Goal: Navigation & Orientation: Find specific page/section

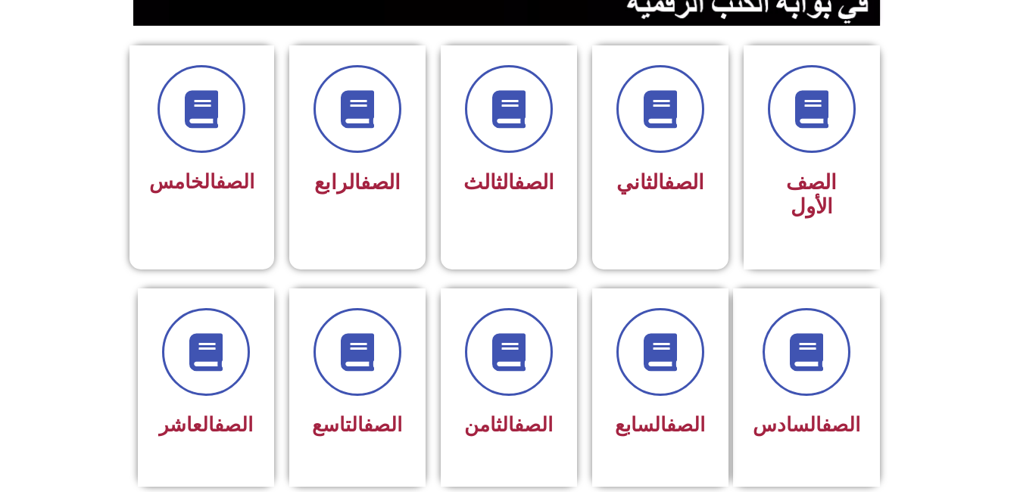
scroll to position [385, 0]
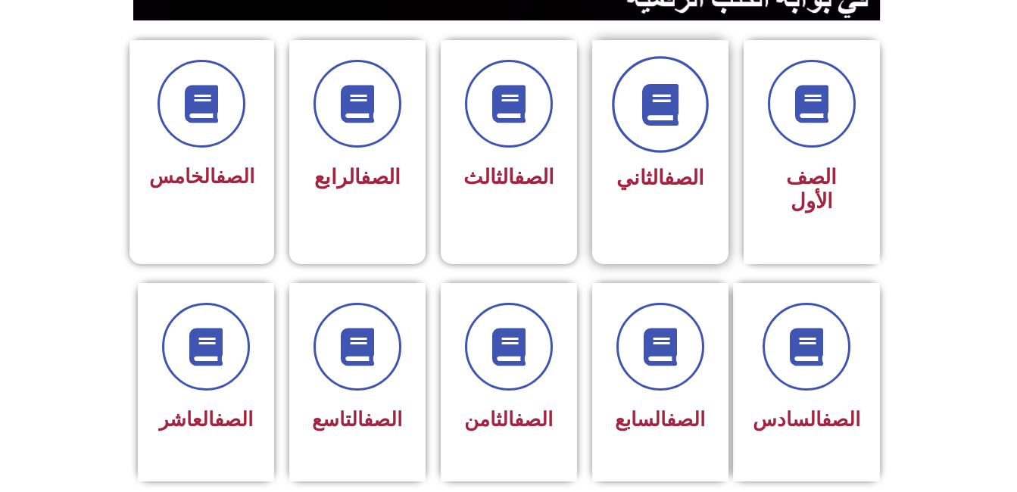
click at [650, 101] on icon at bounding box center [660, 105] width 42 height 42
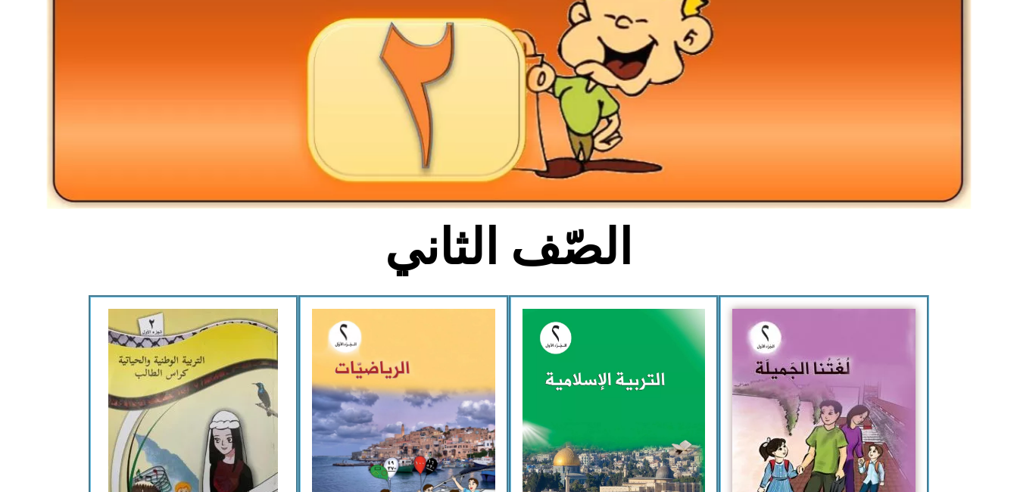
scroll to position [286, 0]
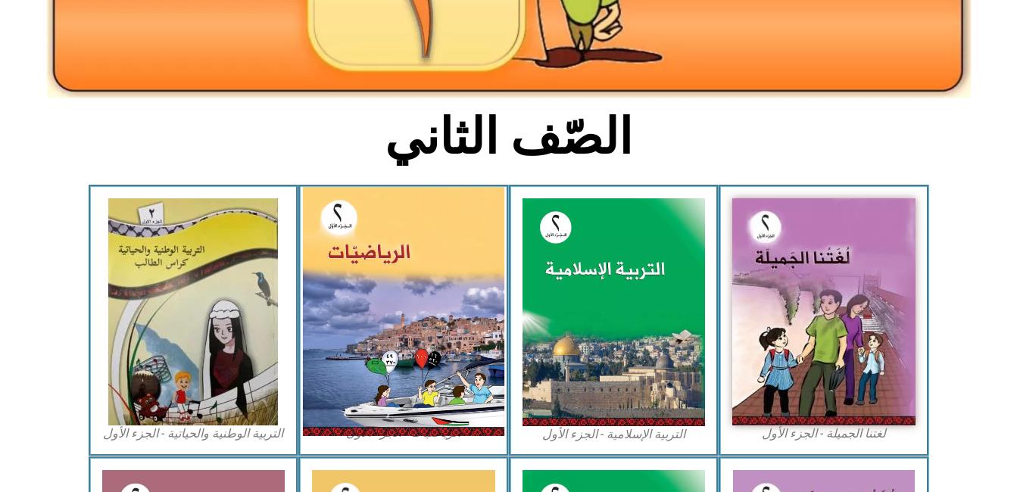
click at [445, 280] on img at bounding box center [403, 311] width 201 height 249
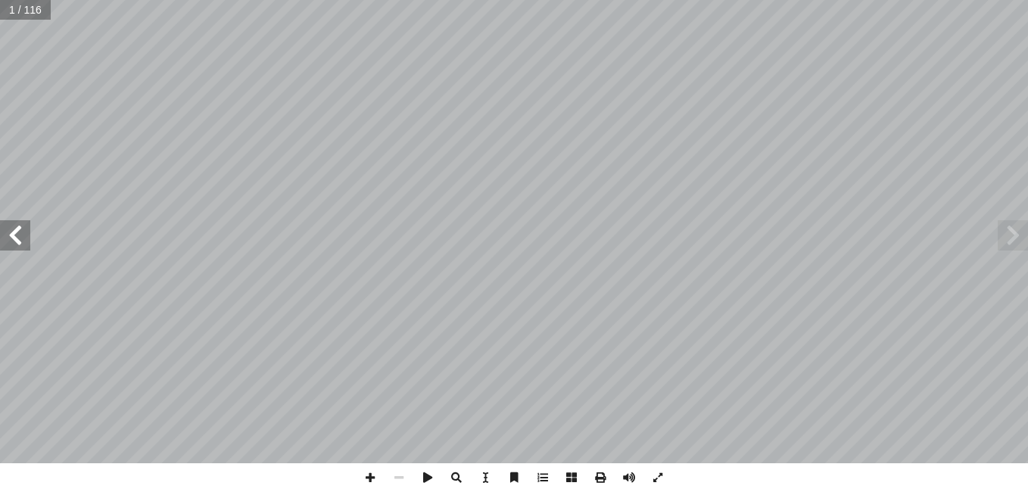
click at [20, 238] on span at bounding box center [15, 235] width 30 height 30
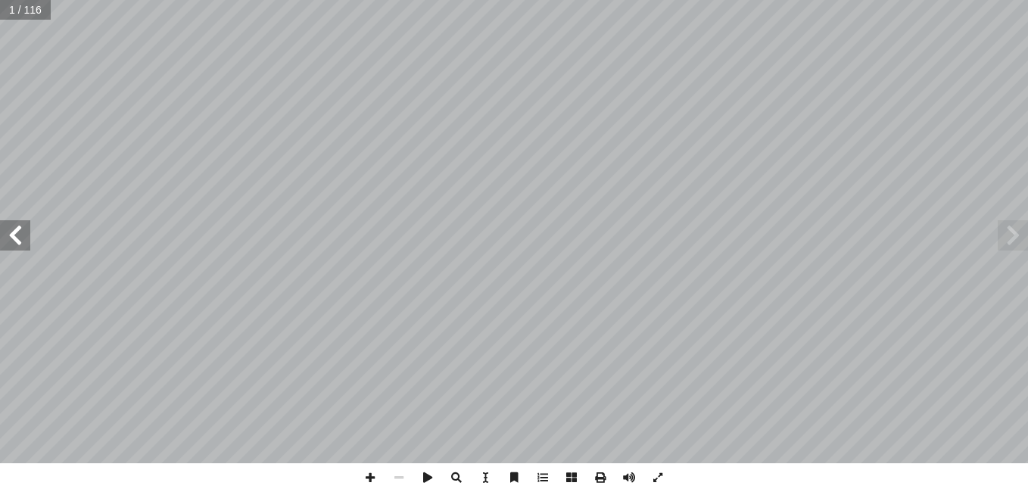
click at [20, 238] on span at bounding box center [15, 235] width 30 height 30
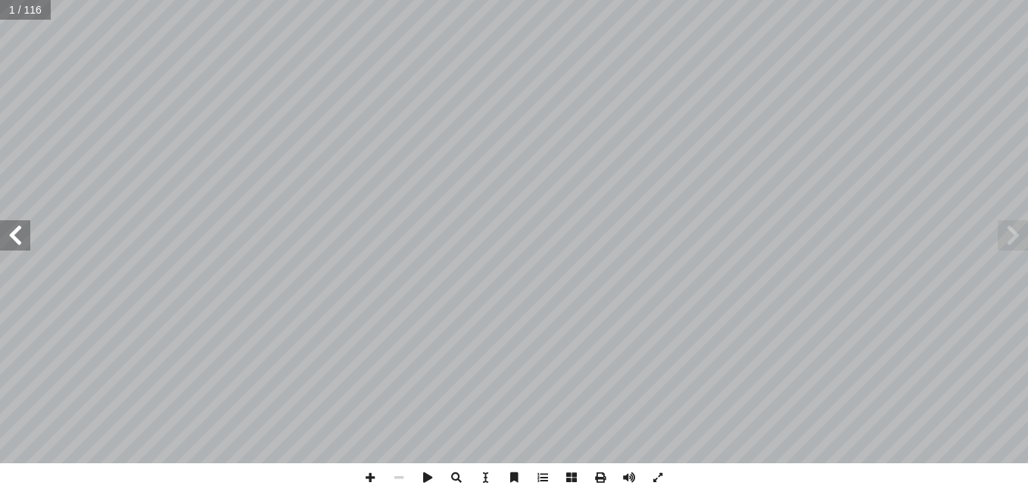
click at [20, 238] on span at bounding box center [15, 235] width 30 height 30
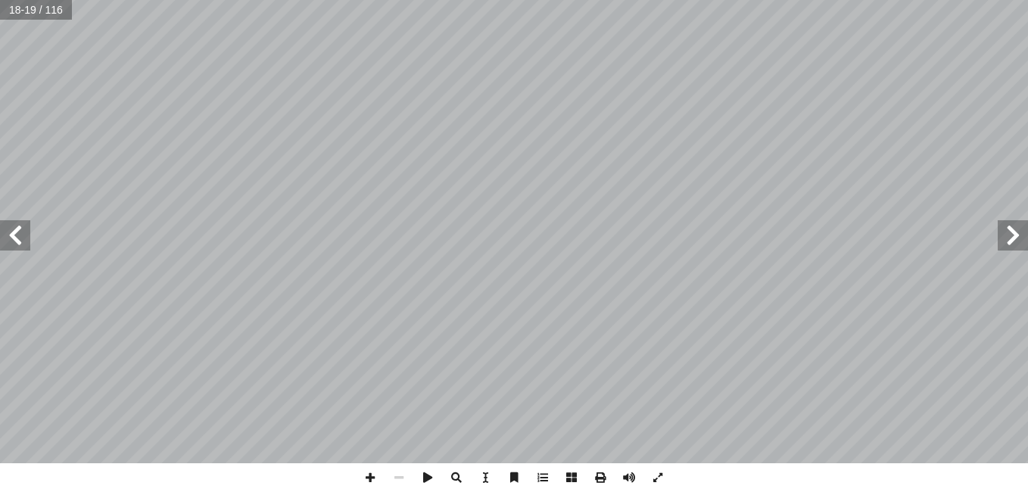
click at [20, 238] on span at bounding box center [15, 235] width 30 height 30
click at [1014, 238] on span at bounding box center [1013, 235] width 30 height 30
click at [373, 476] on span at bounding box center [370, 477] width 29 height 29
